Goal: Task Accomplishment & Management: Complete application form

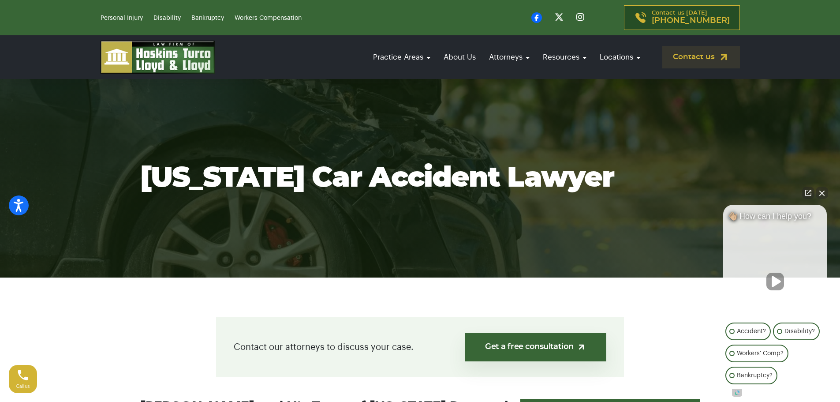
scroll to position [44, 0]
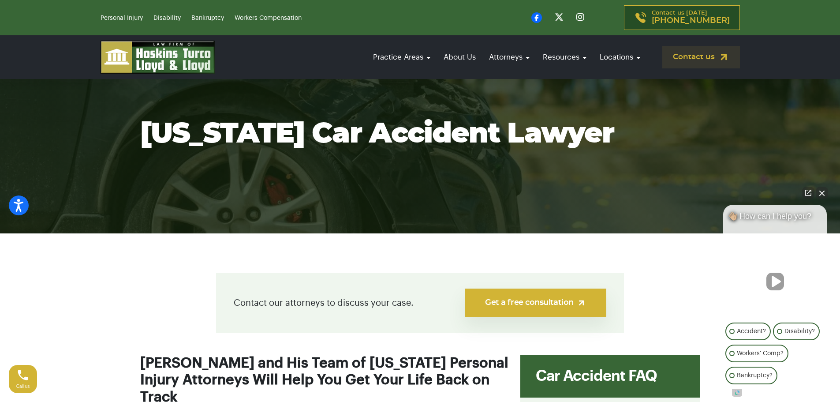
click at [552, 304] on link "Get a free consultation" at bounding box center [536, 303] width 142 height 29
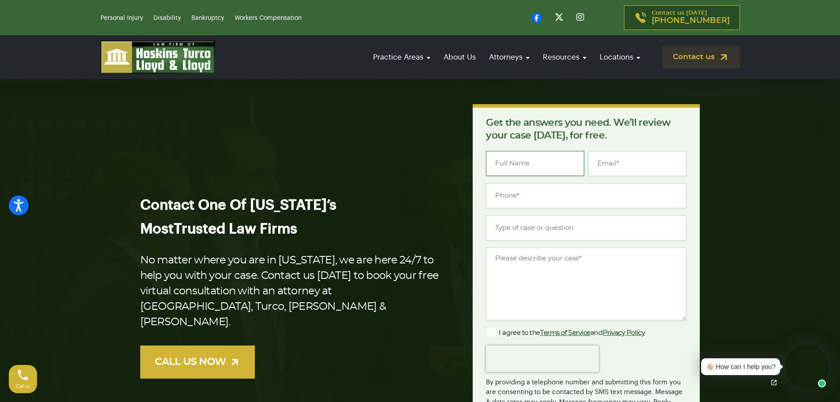
drag, startPoint x: 536, startPoint y: 167, endPoint x: 537, endPoint y: 172, distance: 5.3
click at [537, 172] on input "Name *" at bounding box center [535, 163] width 98 height 25
type input "DANIEL BLIXT"
type input "DANIELBLIXT772@GMAIL.COM"
type input "(716) 499-9327"
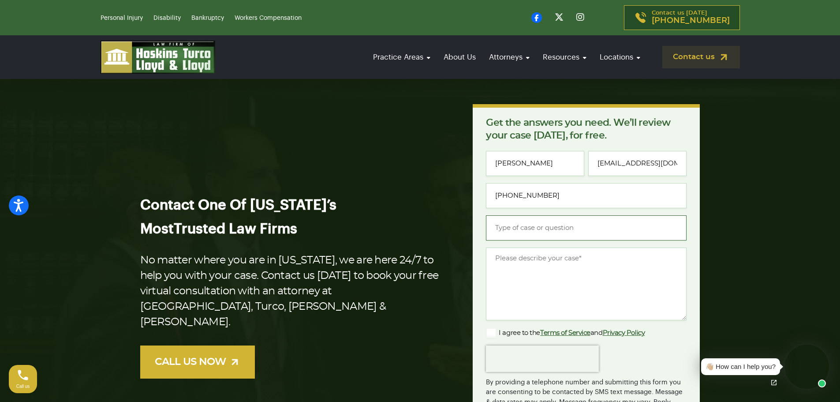
drag, startPoint x: 542, startPoint y: 228, endPoint x: 538, endPoint y: 232, distance: 5.6
click at [538, 232] on input "Type of case or question *" at bounding box center [586, 227] width 201 height 25
click at [674, 161] on input "DANIELBLIXT772@GMAIL.COM" at bounding box center [638, 163] width 98 height 25
click at [590, 227] on input "car acident" at bounding box center [586, 227] width 201 height 25
click at [510, 228] on input "car acident" at bounding box center [586, 227] width 201 height 25
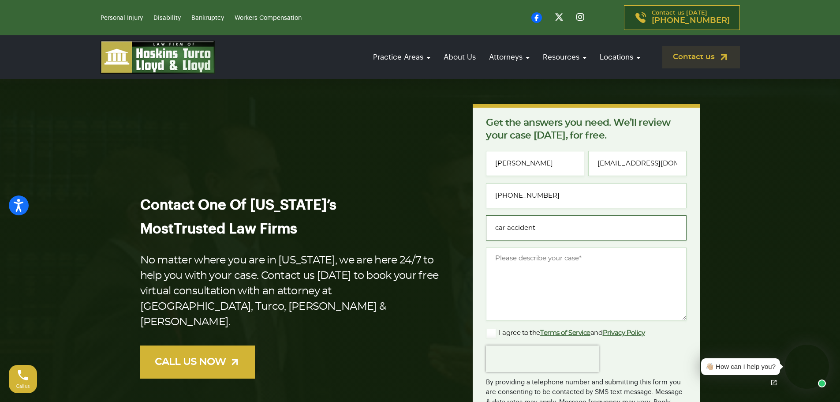
type input "car accident"
click at [513, 256] on textarea "Message *" at bounding box center [586, 284] width 201 height 73
click at [503, 269] on textarea "I was driving my personal car in Miami and I got reended" at bounding box center [586, 284] width 201 height 73
click at [503, 270] on textarea "I was driving my personal car in Miami and I got reended" at bounding box center [586, 284] width 201 height 73
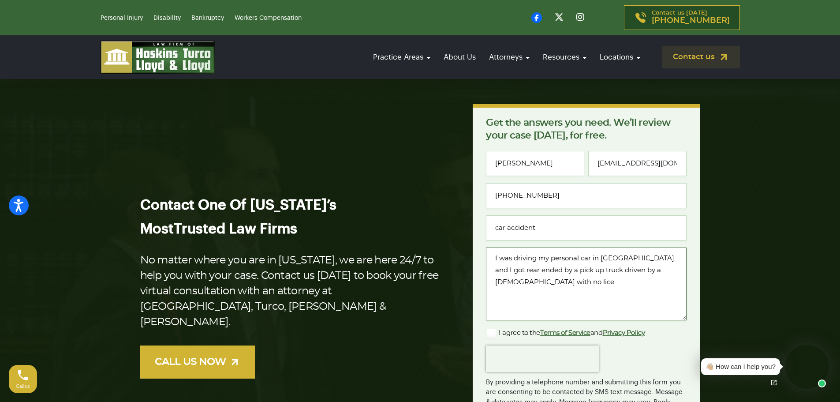
drag, startPoint x: 494, startPoint y: 255, endPoint x: 543, endPoint y: 287, distance: 59.0
click at [543, 287] on textarea "I was driving my personal car in Miami and I got rear ended by a pick up truck …" at bounding box center [586, 284] width 201 height 73
click at [573, 300] on textarea "I was driving my personal car in Miami and I got rear ended by a pick up truck …" at bounding box center [586, 284] width 201 height 73
drag, startPoint x: 494, startPoint y: 254, endPoint x: 528, endPoint y: 288, distance: 47.4
click at [528, 288] on textarea "I was driving my personal car in Miami and I got rear ended by a pick up truck …" at bounding box center [586, 284] width 201 height 73
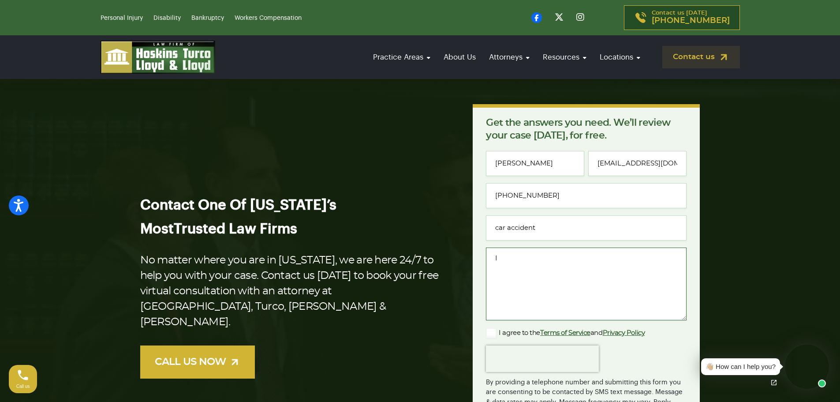
type textarea "I"
click at [511, 261] on textarea "Message *" at bounding box center [586, 284] width 201 height 73
paste textarea "On 9-30-25, I was driving my personal car in Miami (going to work) when I got r…"
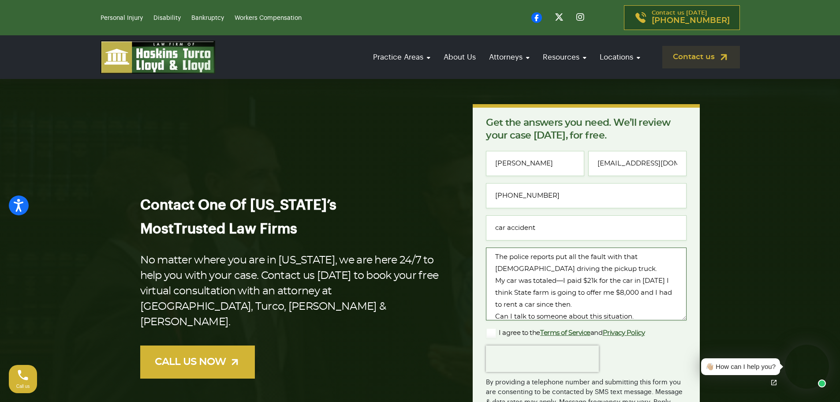
scroll to position [92, 0]
type textarea "On 9-30-25, I was driving my personal car in Miami (going to work) when I got r…"
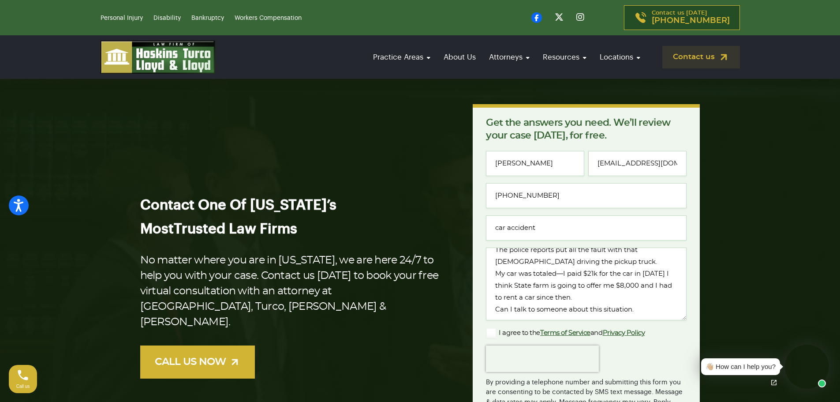
click at [495, 335] on label "I agree to the Terms of Service and Privacy Policy" at bounding box center [565, 333] width 159 height 11
click at [0, 0] on input "I agree to the Terms of Service and Privacy Policy" at bounding box center [0, 0] width 0 height 0
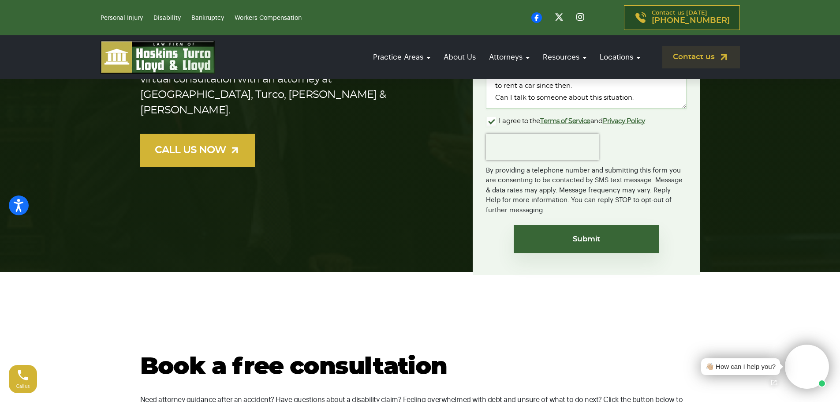
scroll to position [221, 0]
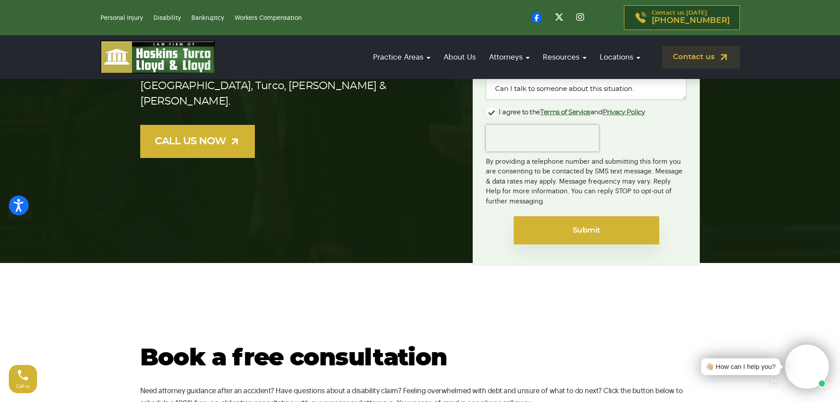
click at [584, 234] on input "Submit" at bounding box center [587, 230] width 146 height 28
